Goal: Task Accomplishment & Management: Manage account settings

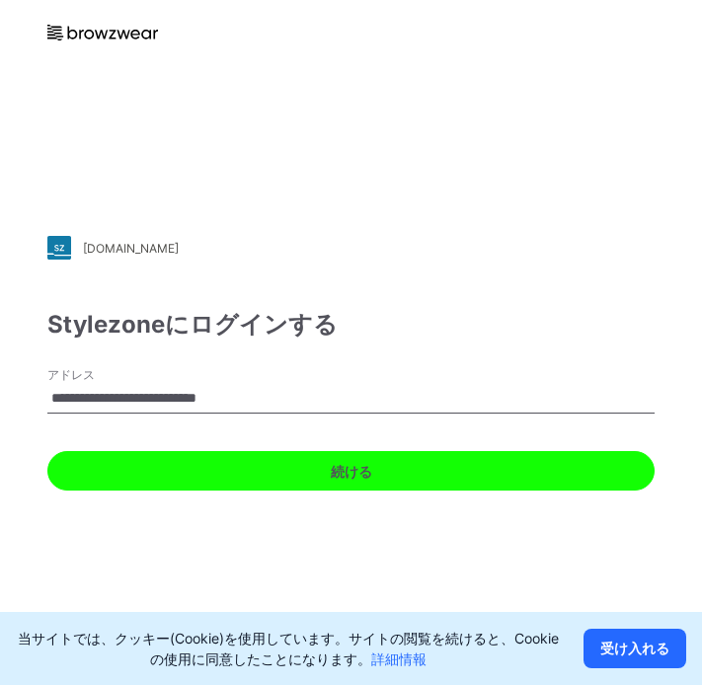
click at [511, 471] on button "続ける" at bounding box center [350, 470] width 607 height 39
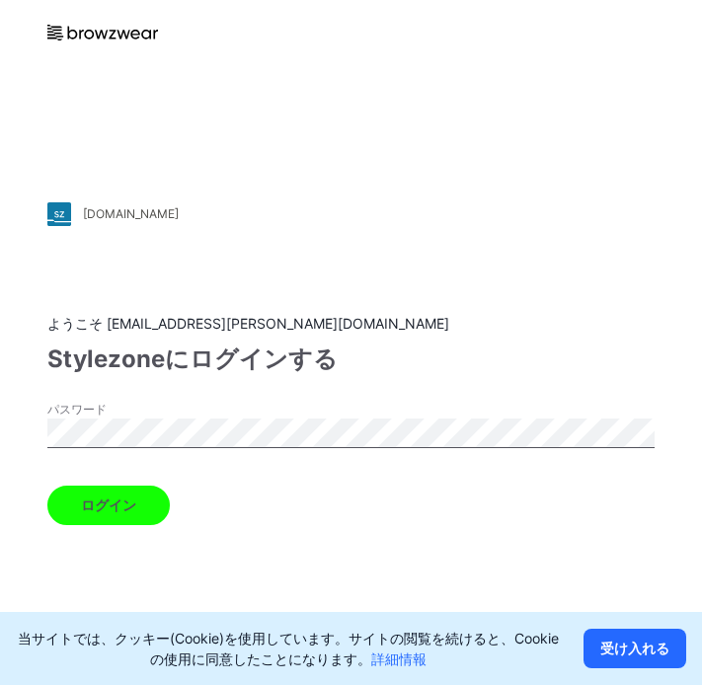
click at [114, 505] on button "ログイン" at bounding box center [108, 504] width 122 height 39
